Goal: Navigation & Orientation: Find specific page/section

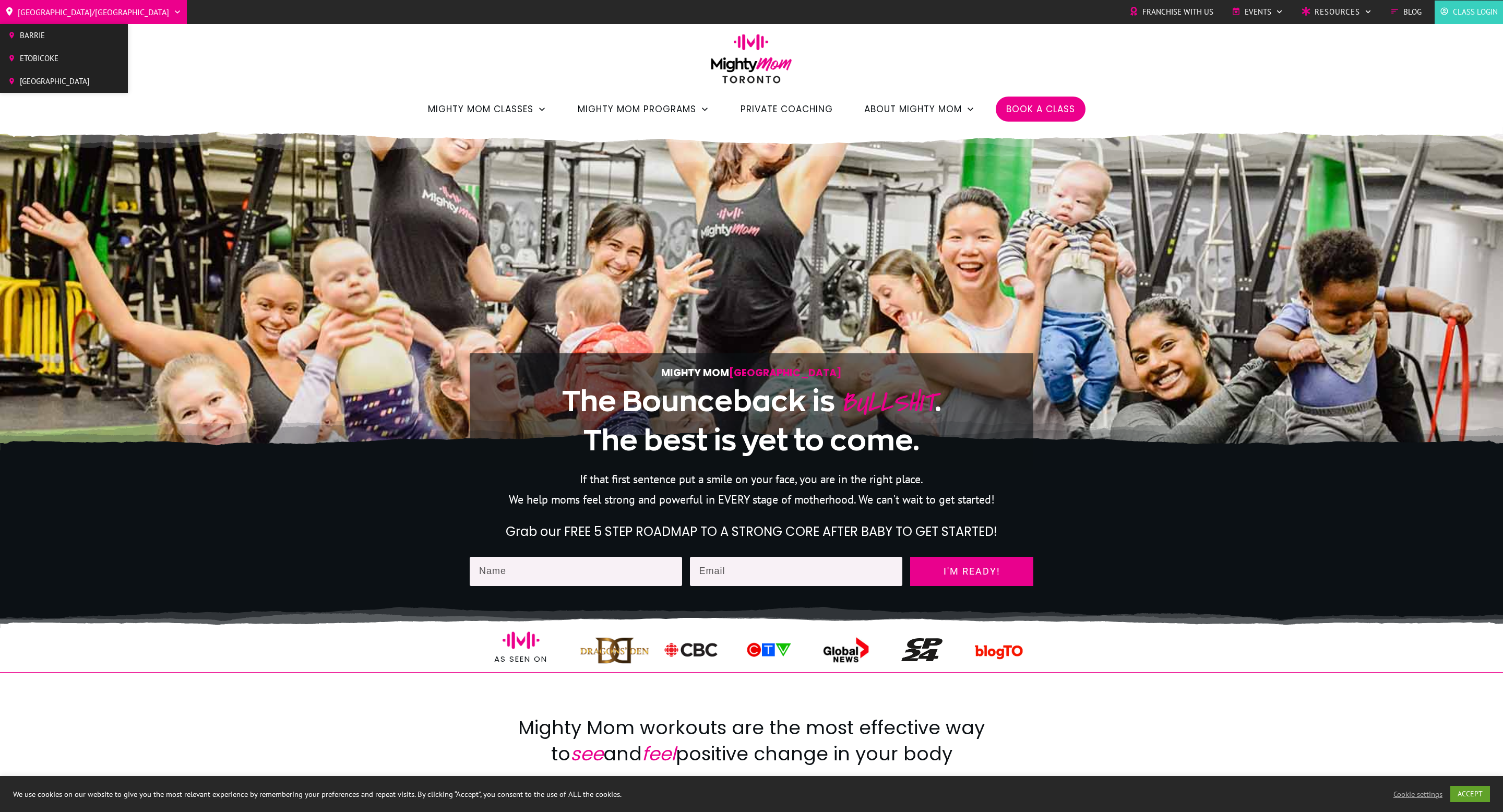
click at [85, 78] on link "[GEOGRAPHIC_DATA]" at bounding box center [49, 82] width 98 height 18
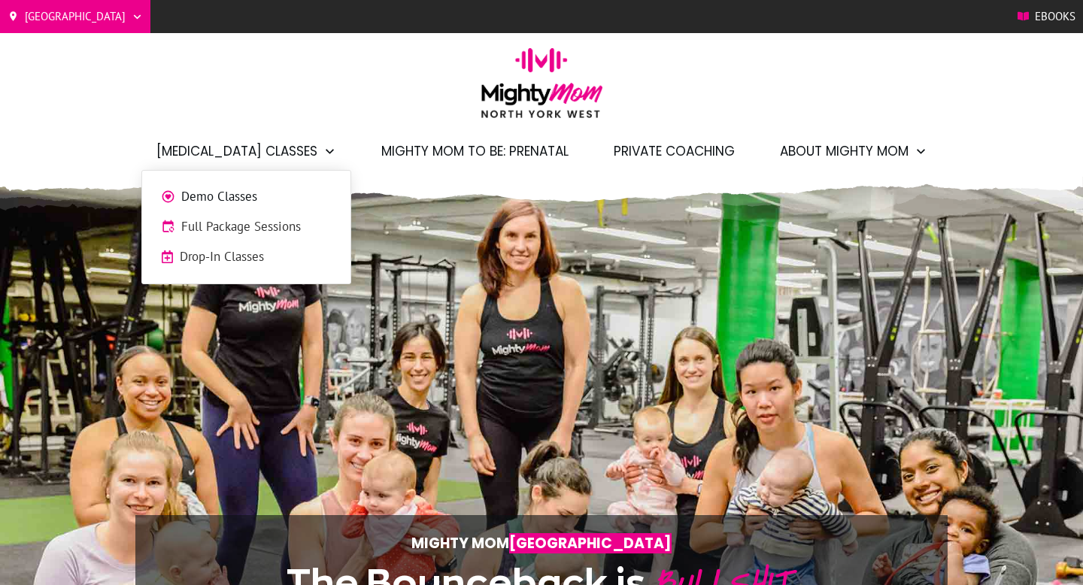
click at [261, 196] on span "Demo Classes" at bounding box center [256, 197] width 150 height 20
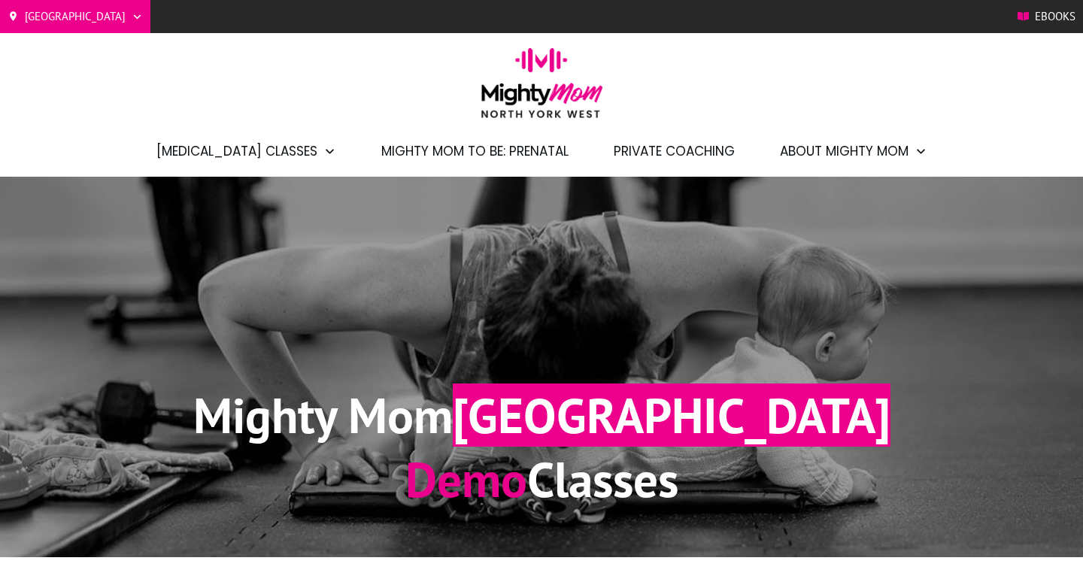
click at [642, 29] on div "Ebooks" at bounding box center [828, 17] width 511 height 30
